Goal: Task Accomplishment & Management: Use online tool/utility

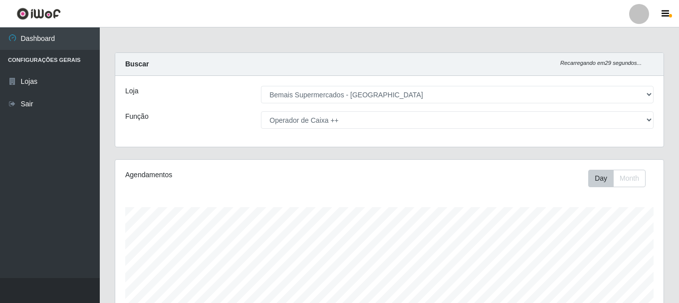
select select "249"
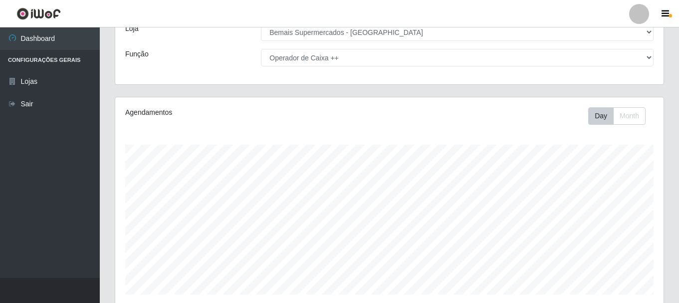
scroll to position [12, 0]
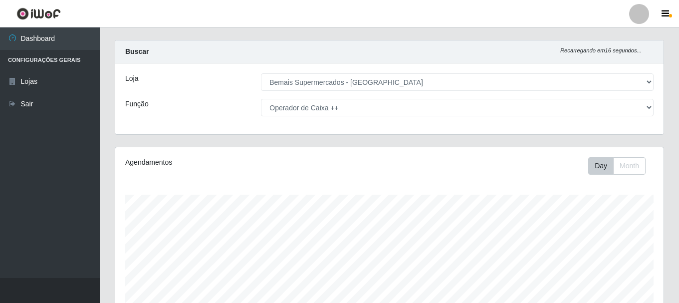
click at [345, 110] on select "[Selecione...] ASG ASG + ASG ++ Auxiliar de Depósito Auxiliar de Depósito + Aux…" at bounding box center [457, 107] width 393 height 17
select select "[Selecione...]"
click at [261, 99] on select "[Selecione...] ASG ASG + ASG ++ Auxiliar de Depósito Auxiliar de Depósito + Aux…" at bounding box center [457, 107] width 393 height 17
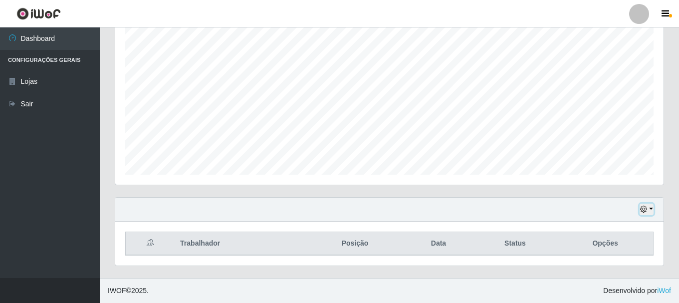
click at [649, 214] on button "button" at bounding box center [647, 209] width 14 height 11
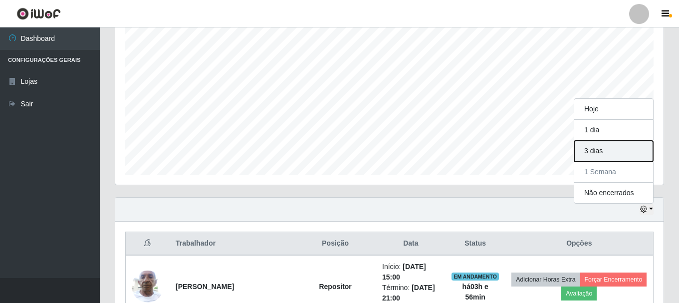
click at [599, 148] on button "3 dias" at bounding box center [613, 151] width 79 height 21
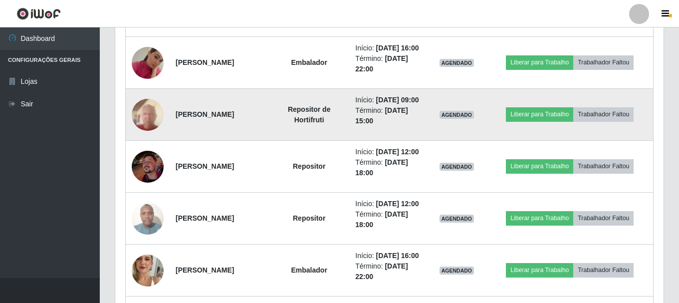
scroll to position [631, 0]
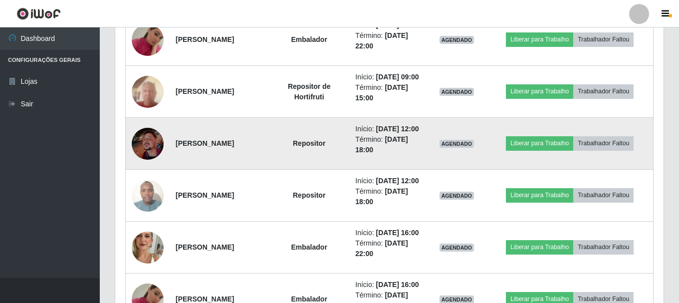
click at [144, 160] on img at bounding box center [148, 144] width 32 height 32
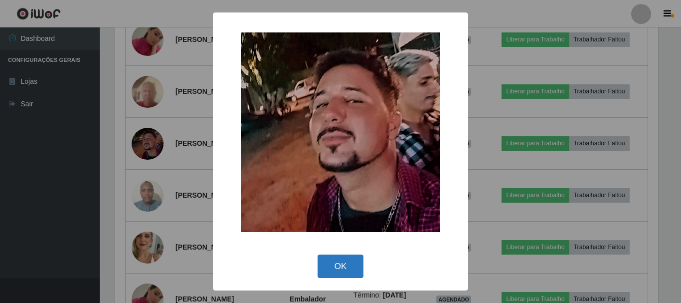
click at [340, 267] on button "OK" at bounding box center [341, 265] width 46 height 23
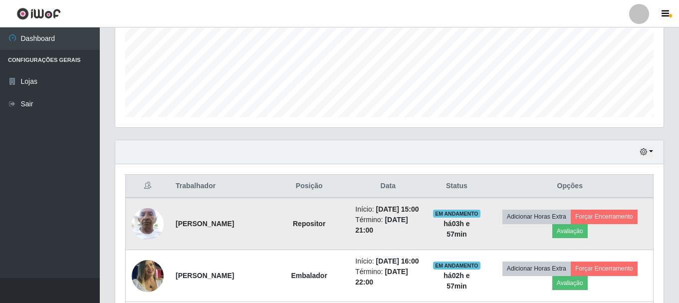
scroll to position [249, 0]
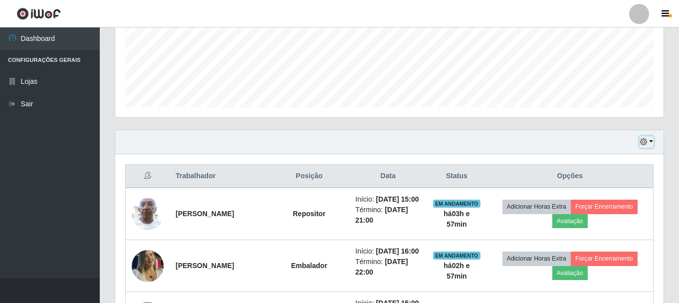
click at [644, 139] on icon "button" at bounding box center [643, 141] width 7 height 7
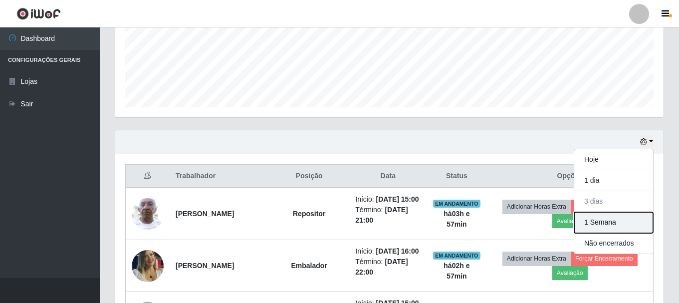
click at [611, 228] on button "1 Semana" at bounding box center [613, 222] width 79 height 21
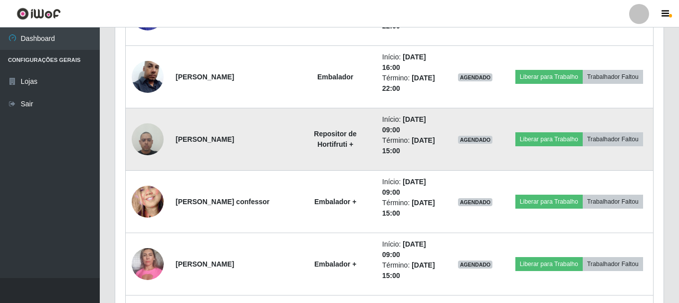
scroll to position [1197, 0]
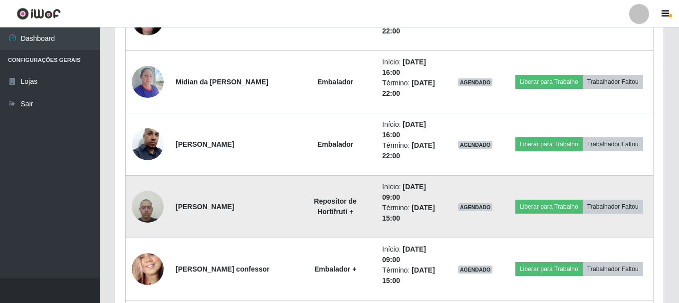
click at [376, 183] on td "Início: [DATE] 09:00 Término: [DATE] 15:00" at bounding box center [410, 207] width 69 height 62
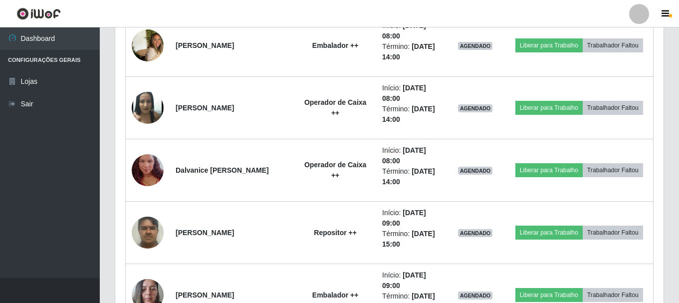
scroll to position [2427, 0]
